Goal: Information Seeking & Learning: Learn about a topic

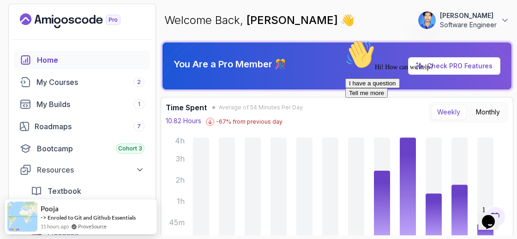
click at [345, 40] on icon "Chat attention grabber" at bounding box center [345, 40] width 0 height 0
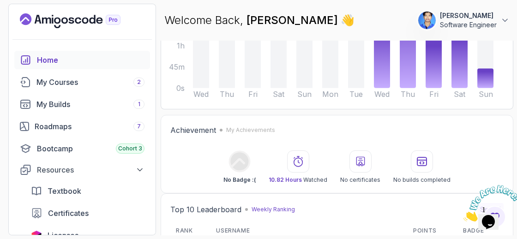
scroll to position [157, 0]
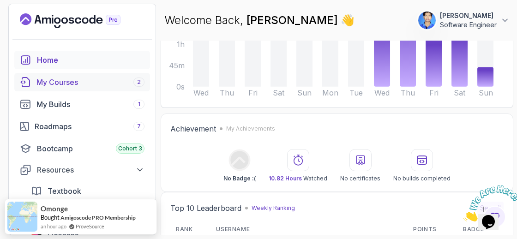
click at [89, 88] on link "My Courses 2" at bounding box center [82, 82] width 136 height 18
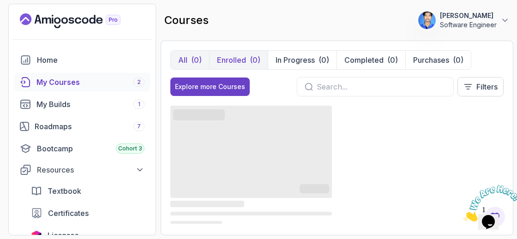
click at [239, 53] on button "Enrolled (0)" at bounding box center [238, 60] width 59 height 18
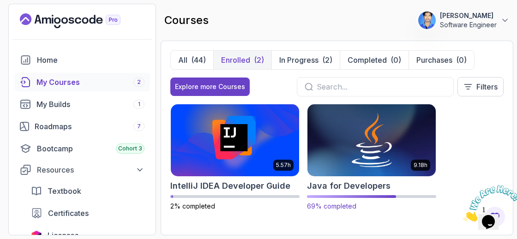
click at [333, 131] on img at bounding box center [371, 140] width 135 height 75
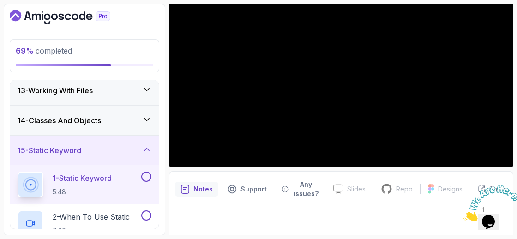
scroll to position [365, 0]
click at [145, 173] on button at bounding box center [146, 177] width 10 height 10
click at [82, 180] on p "1 - Static Keyword" at bounding box center [82, 178] width 59 height 11
click at [393, 86] on div at bounding box center [341, 71] width 344 height 194
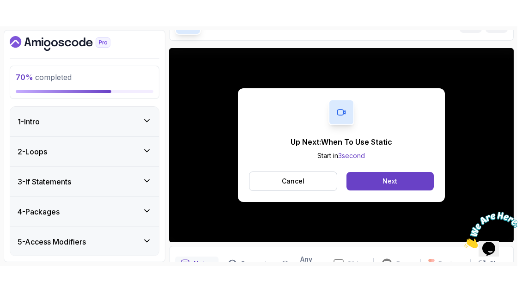
scroll to position [113, 0]
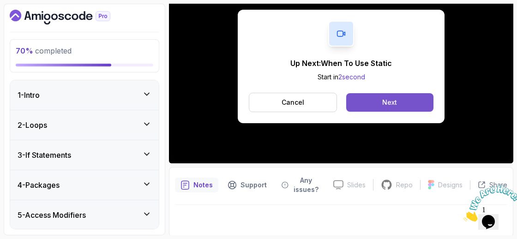
click at [382, 102] on div "Next" at bounding box center [389, 102] width 15 height 9
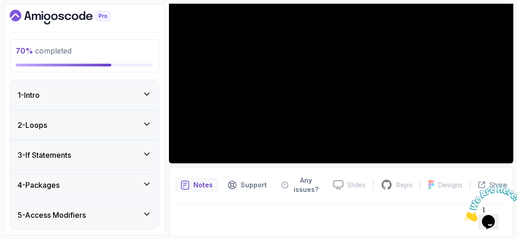
click at [464, 215] on icon "Close" at bounding box center [464, 219] width 0 height 8
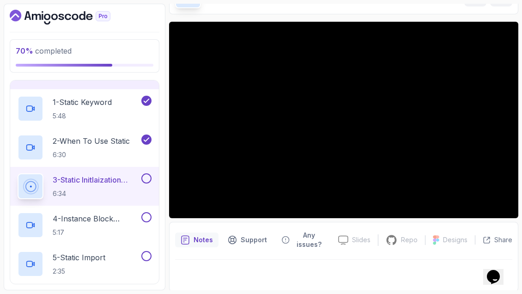
scroll to position [113, 0]
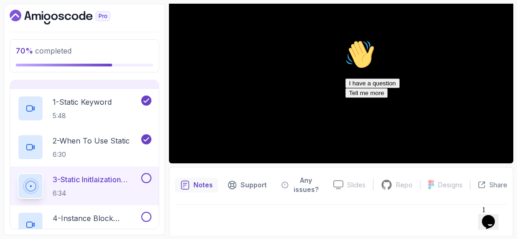
click at [345, 40] on icon "Chat attention grabber" at bounding box center [345, 40] width 0 height 0
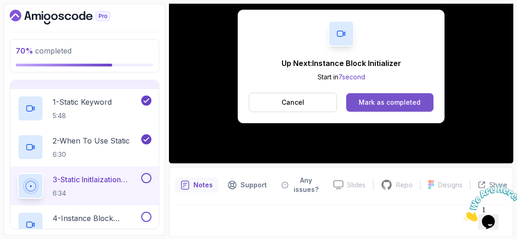
click at [402, 109] on button "Mark as completed" at bounding box center [389, 102] width 87 height 18
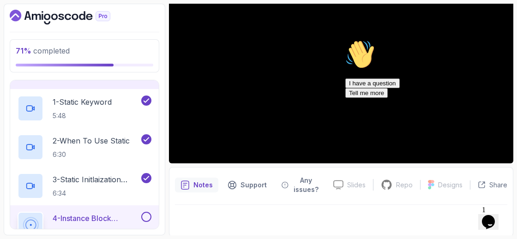
click at [503, 98] on div "Hi! How can we help? I have a question Tell me more" at bounding box center [428, 69] width 166 height 58
click at [345, 40] on icon "Chat attention grabber" at bounding box center [345, 40] width 0 height 0
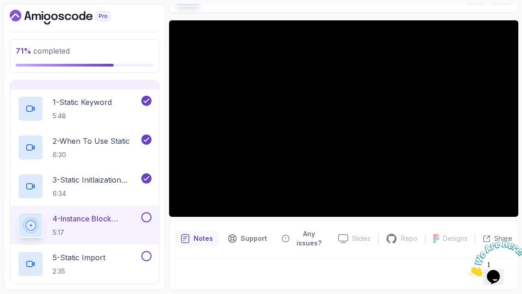
scroll to position [60, 0]
